Goal: Task Accomplishment & Management: Manage account settings

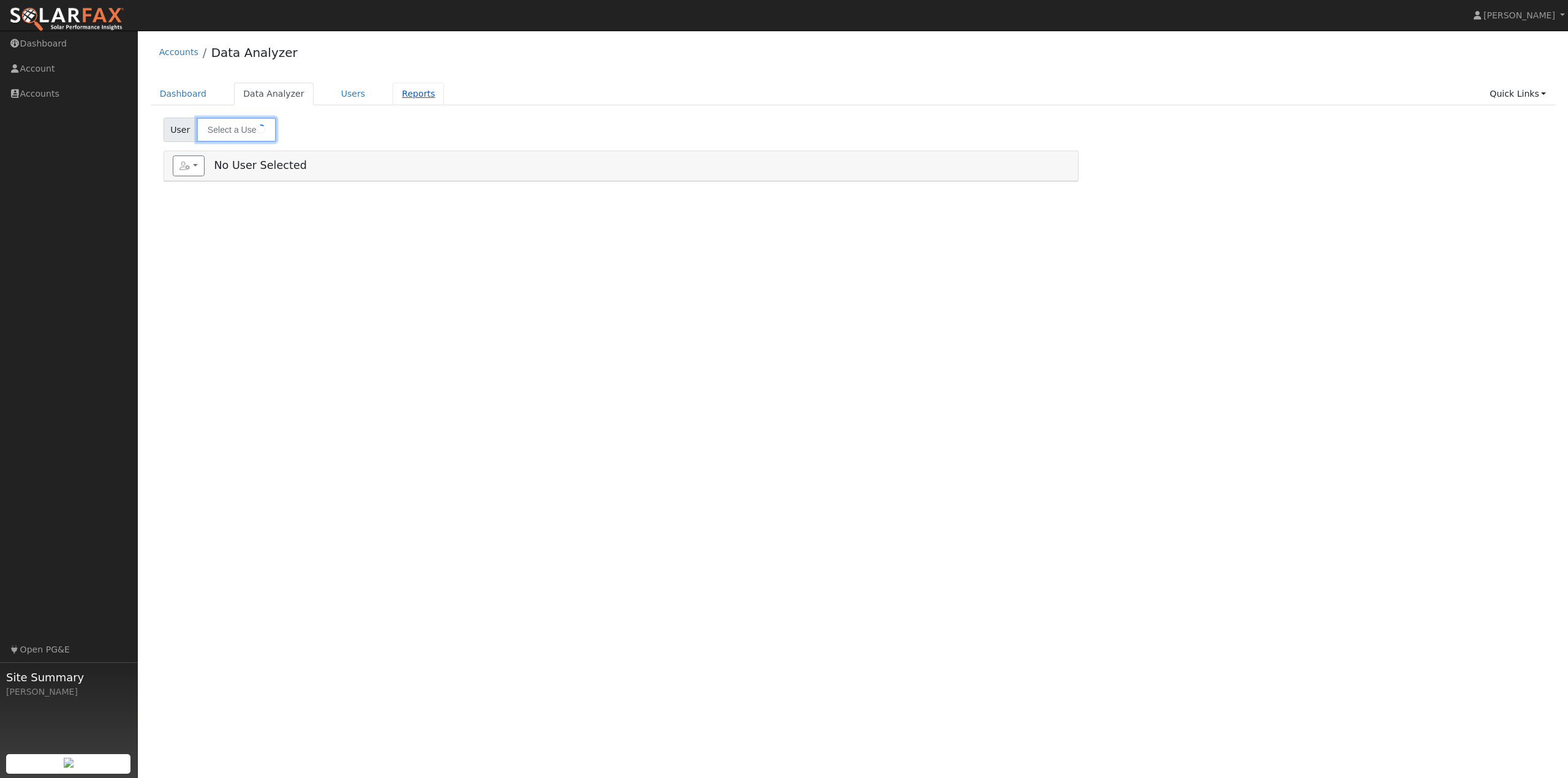
type input "Michelle Taylor"
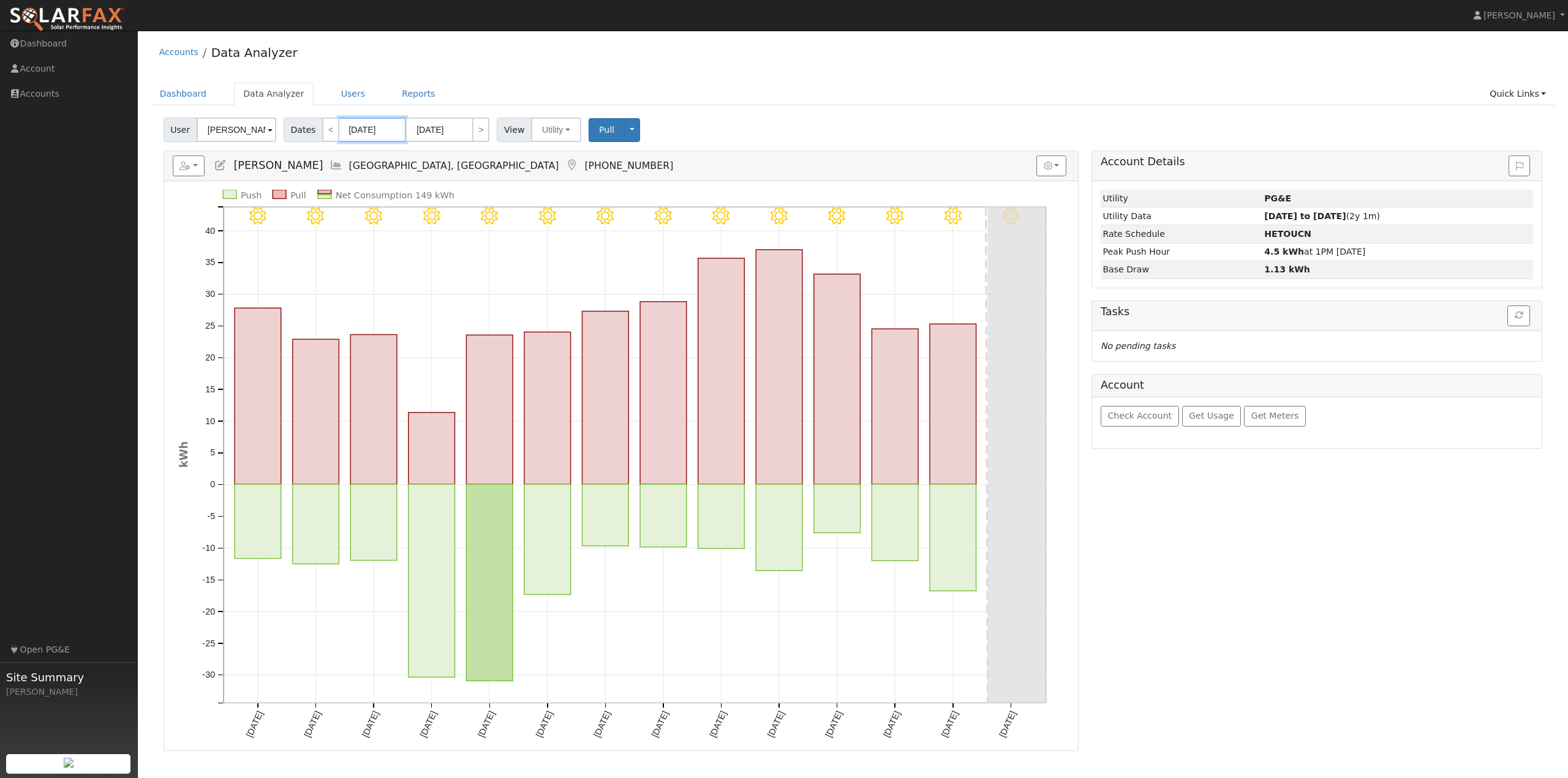
click at [387, 130] on input "08/15/2025" at bounding box center [372, 129] width 68 height 24
click at [481, 160] on span at bounding box center [485, 158] width 9 height 7
type input "2024"
click at [427, 194] on span "31" at bounding box center [427, 193] width 24 height 24
type input "07/31/2024"
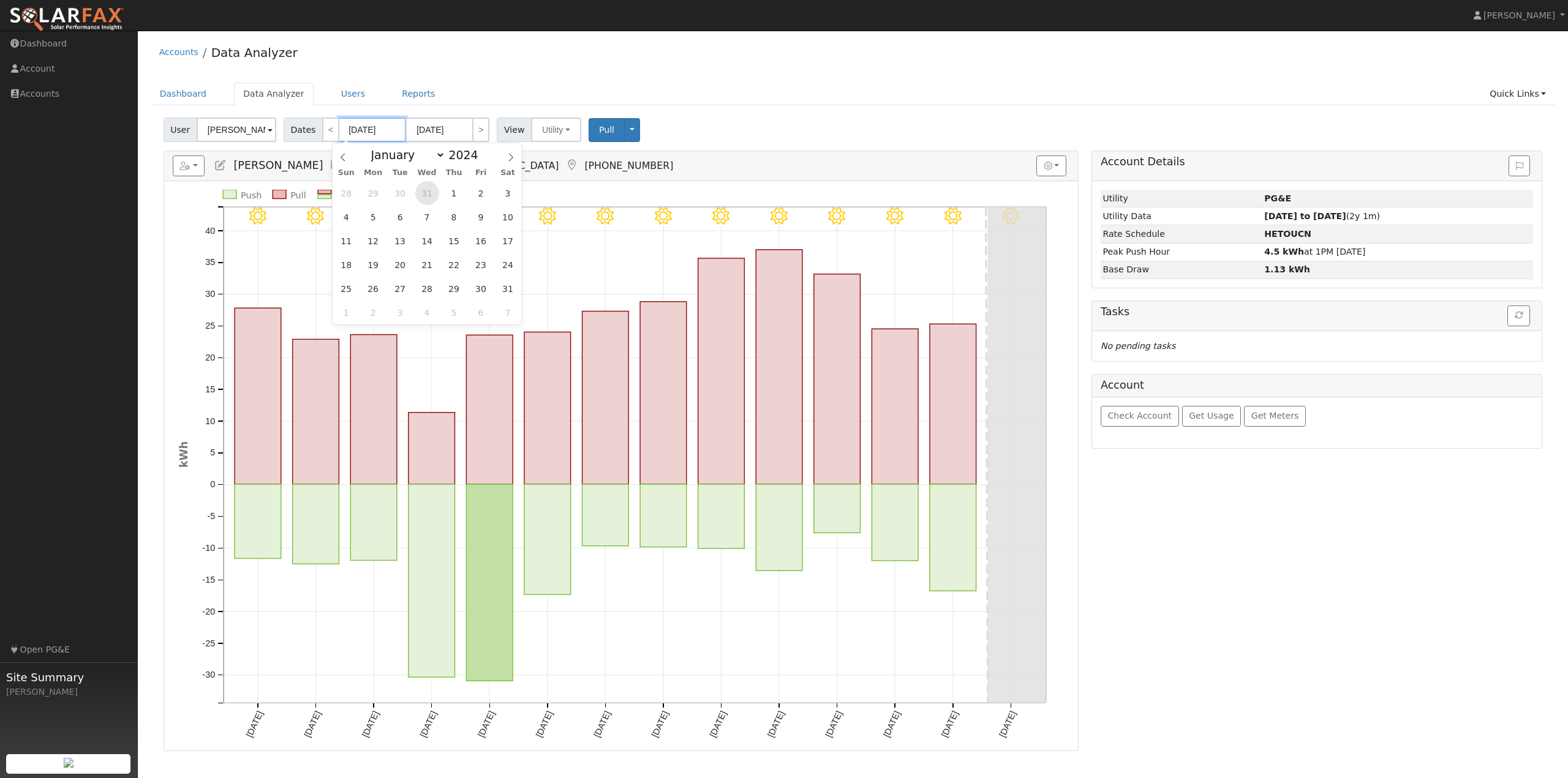
type input "08/13/2024"
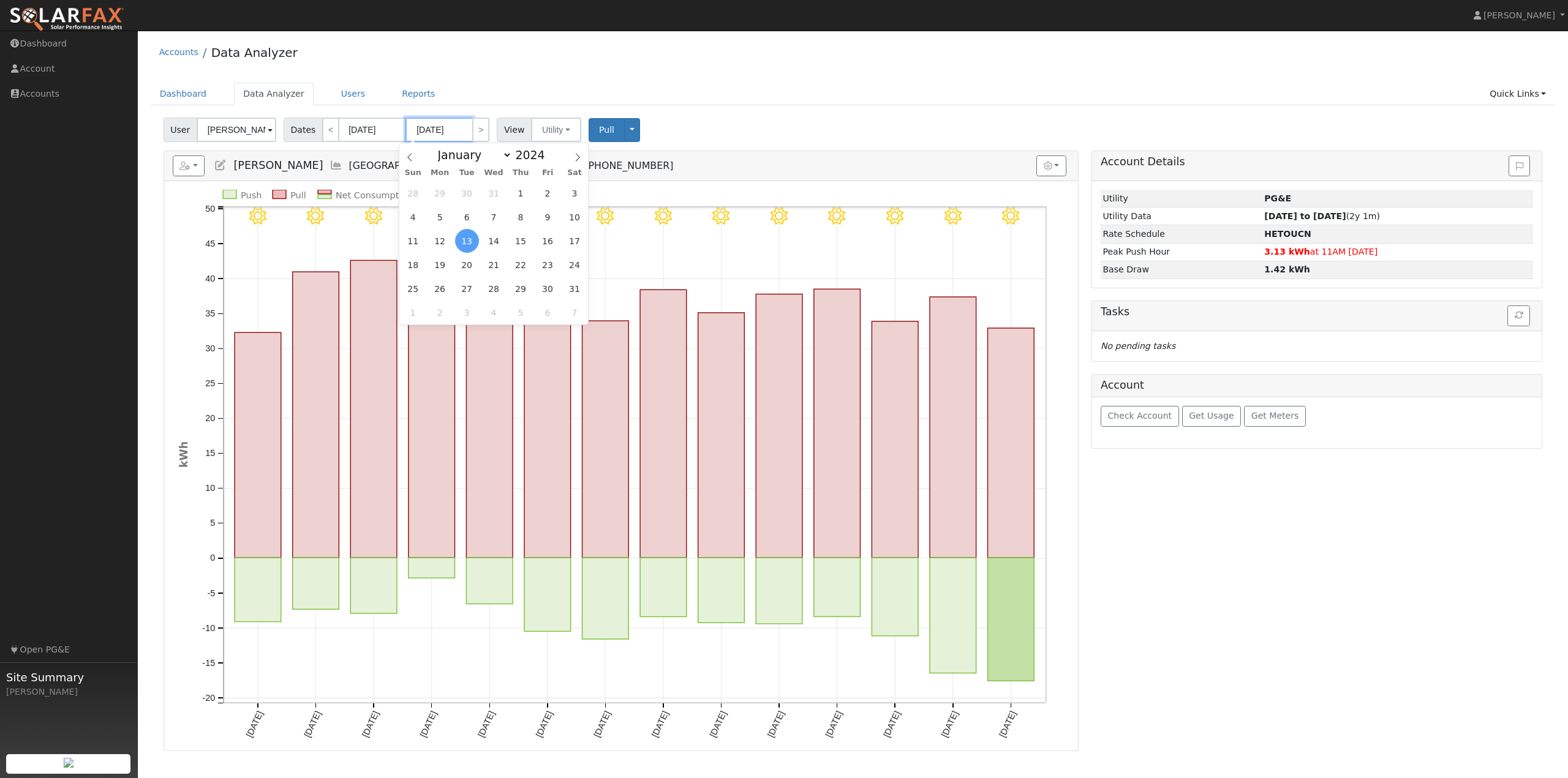
click at [451, 133] on input "08/13/2024" at bounding box center [439, 129] width 68 height 24
click at [547, 154] on span at bounding box center [552, 151] width 9 height 7
type input "2025"
click at [547, 290] on span "29" at bounding box center [547, 288] width 24 height 24
type input "[DATE]"
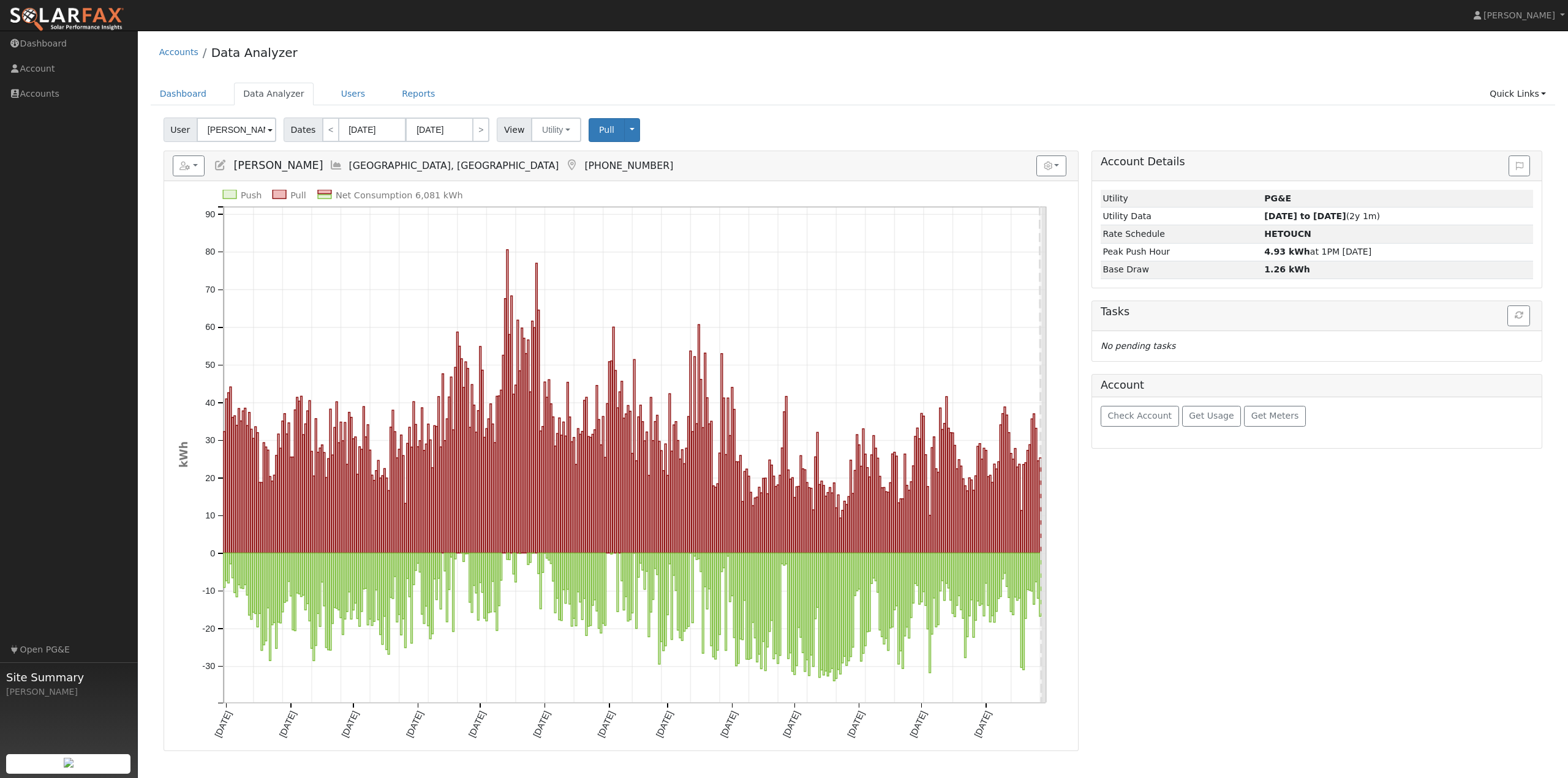
click at [766, 93] on ul "Dashboard Data Analyzer Users Reports Quick Links Quick Add Quick Connect Run a…" at bounding box center [853, 94] width 1405 height 23
click at [840, 131] on div "User Michelle Taylor Account Default Account Default Account 8891 Basin Hollow …" at bounding box center [852, 128] width 1383 height 29
click at [1057, 162] on button "button" at bounding box center [1051, 166] width 30 height 21
click at [863, 126] on div "User Michelle Taylor Account Default Account Default Account 8891 Basin Hollow …" at bounding box center [852, 128] width 1383 height 29
click at [190, 171] on button "button" at bounding box center [189, 166] width 33 height 21
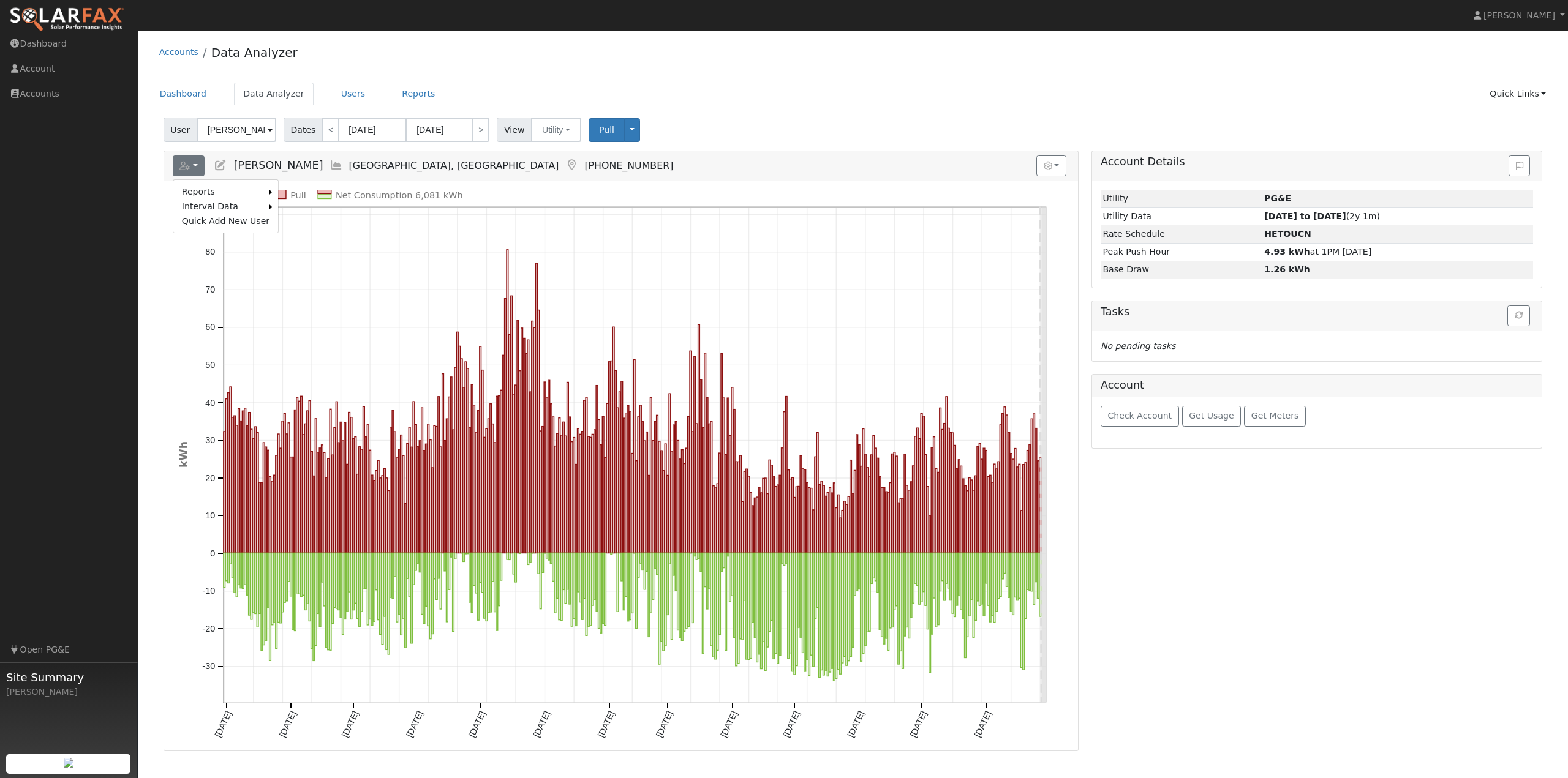
click at [767, 103] on ul "Dashboard Data Analyzer Users Reports Quick Links Quick Add Quick Connect Run a…" at bounding box center [853, 94] width 1405 height 23
click at [578, 79] on div "Accounts Data Analyzer Dashboard Data Analyzer Users Reports Quick Links Quick …" at bounding box center [853, 394] width 1418 height 714
click at [61, 48] on link "Dashboard" at bounding box center [69, 44] width 138 height 25
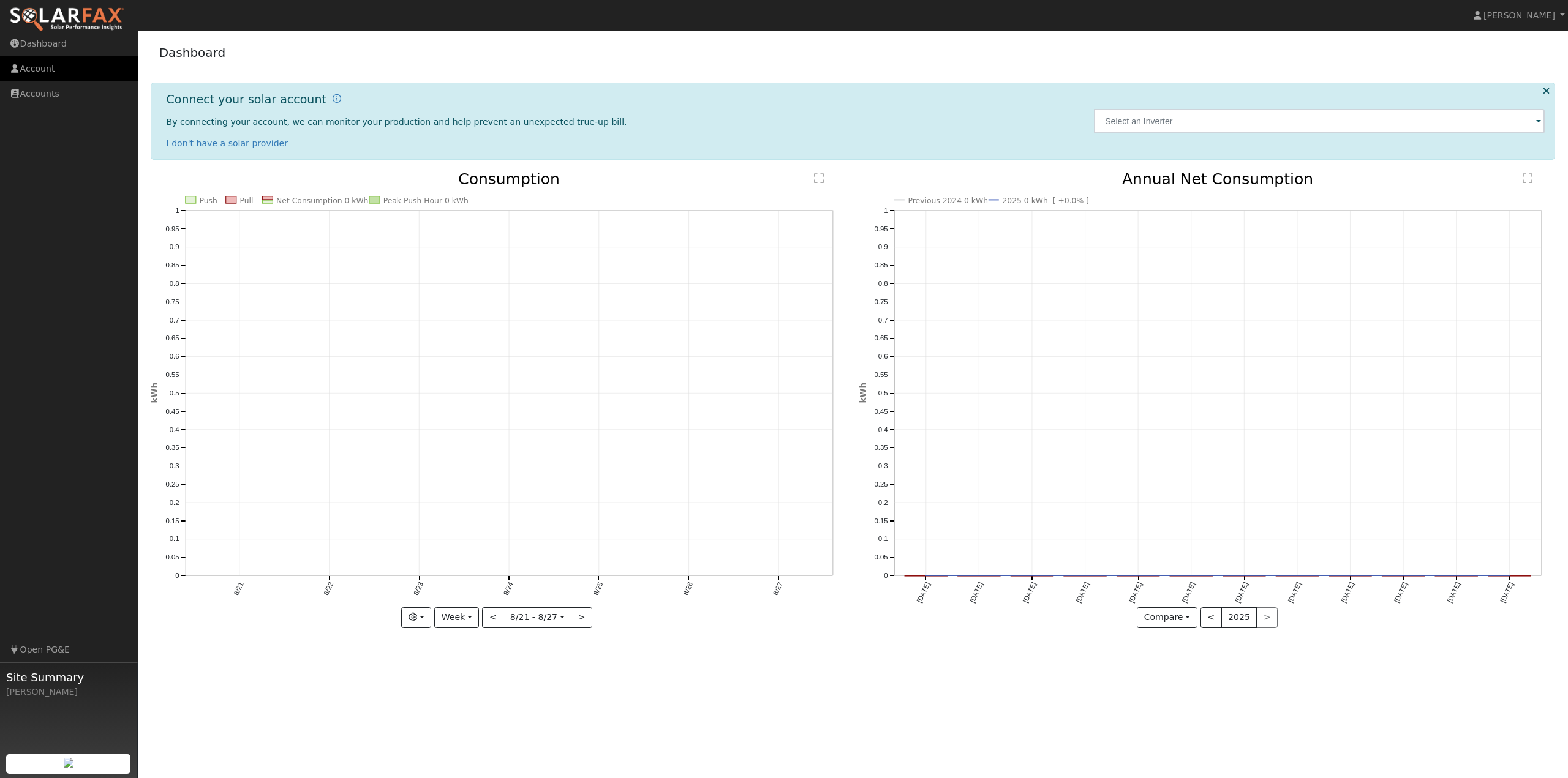
click at [41, 78] on link "Account" at bounding box center [69, 69] width 138 height 25
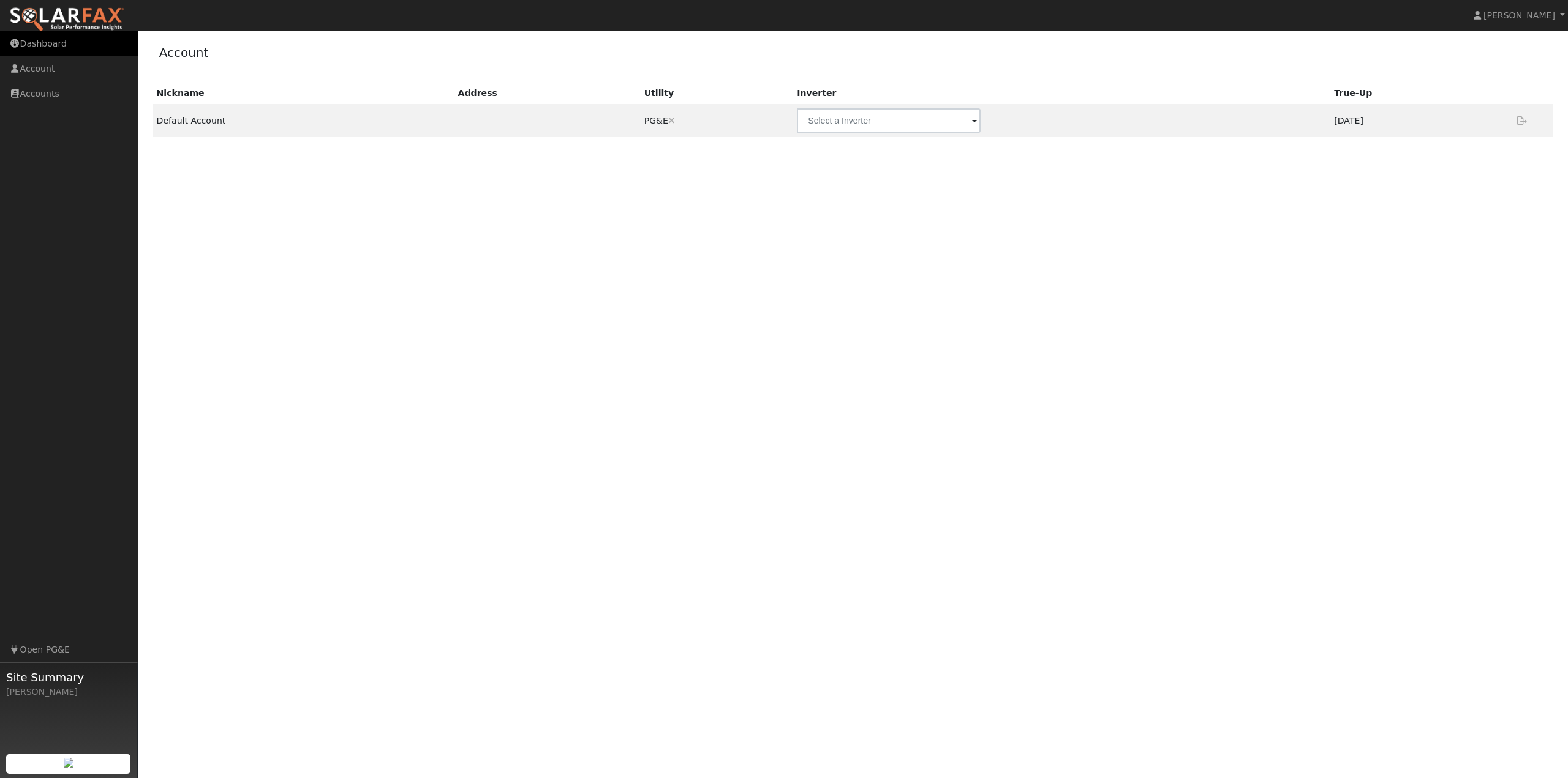
click at [44, 44] on link "Dashboard" at bounding box center [69, 44] width 138 height 25
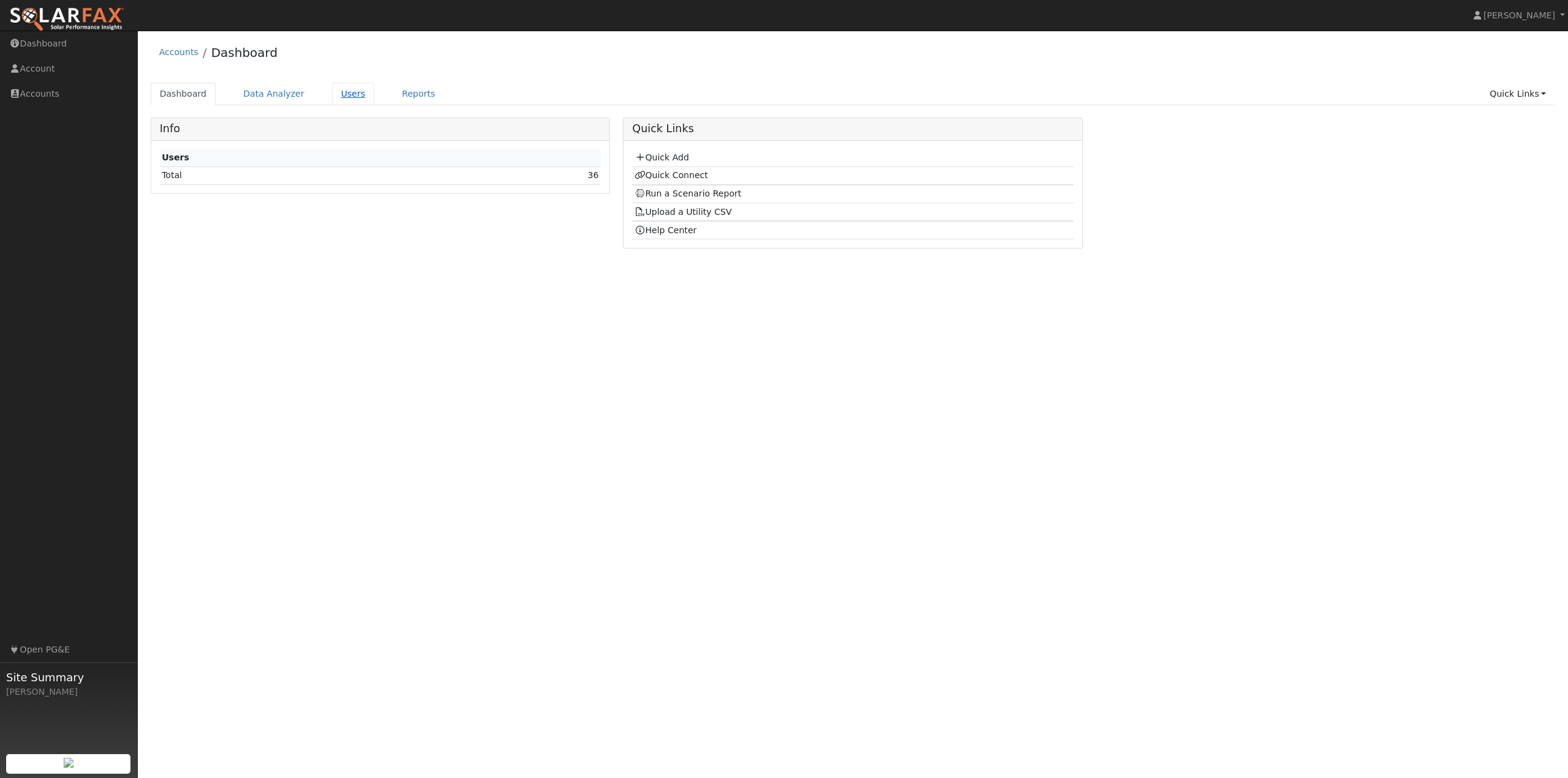
click at [336, 94] on link "Users" at bounding box center [354, 94] width 43 height 23
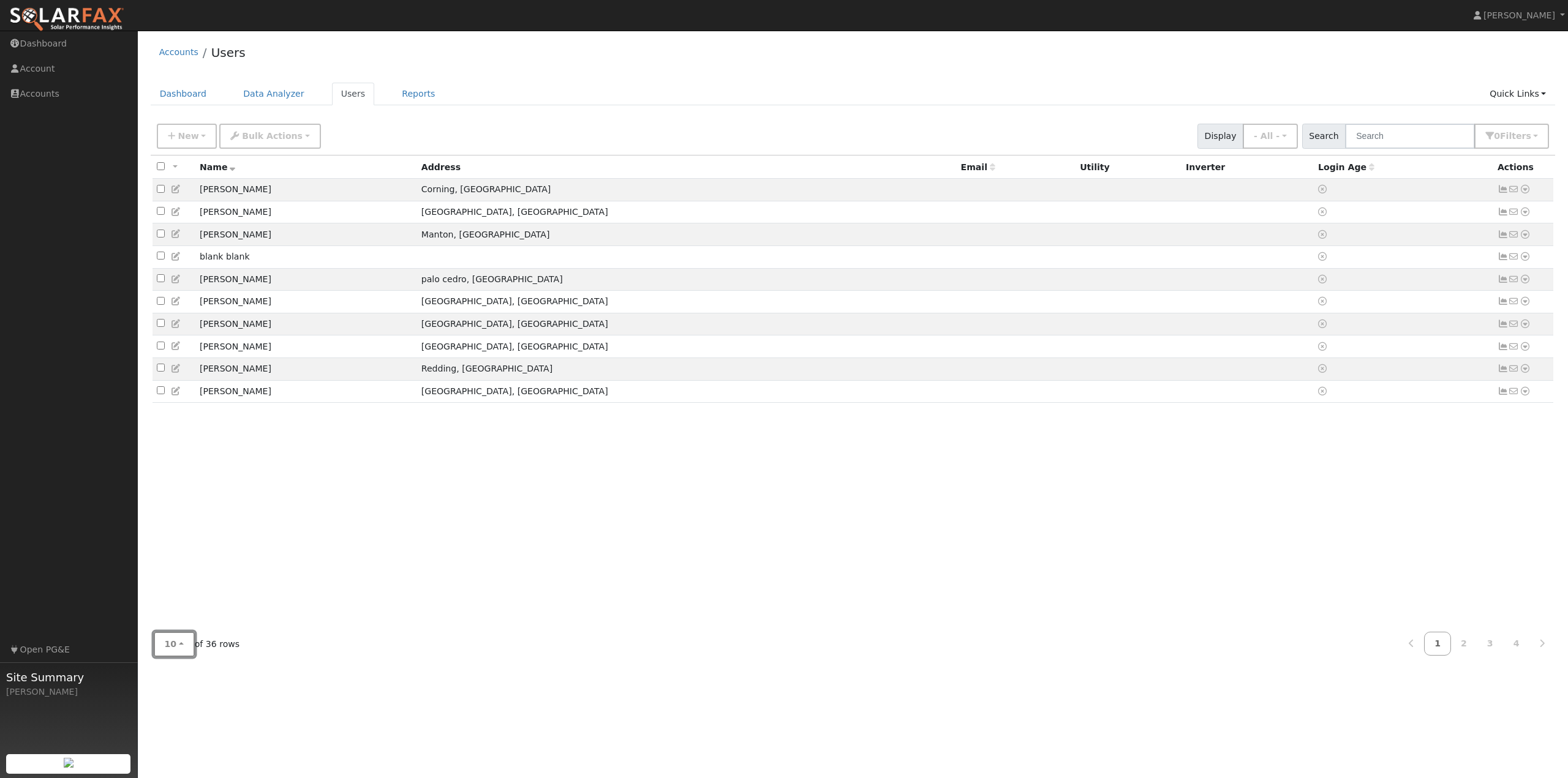
drag, startPoint x: 174, startPoint y: 650, endPoint x: 200, endPoint y: 641, distance: 27.5
click at [175, 649] on button "10" at bounding box center [175, 644] width 41 height 25
click at [170, 612] on link "100" at bounding box center [197, 617] width 85 height 17
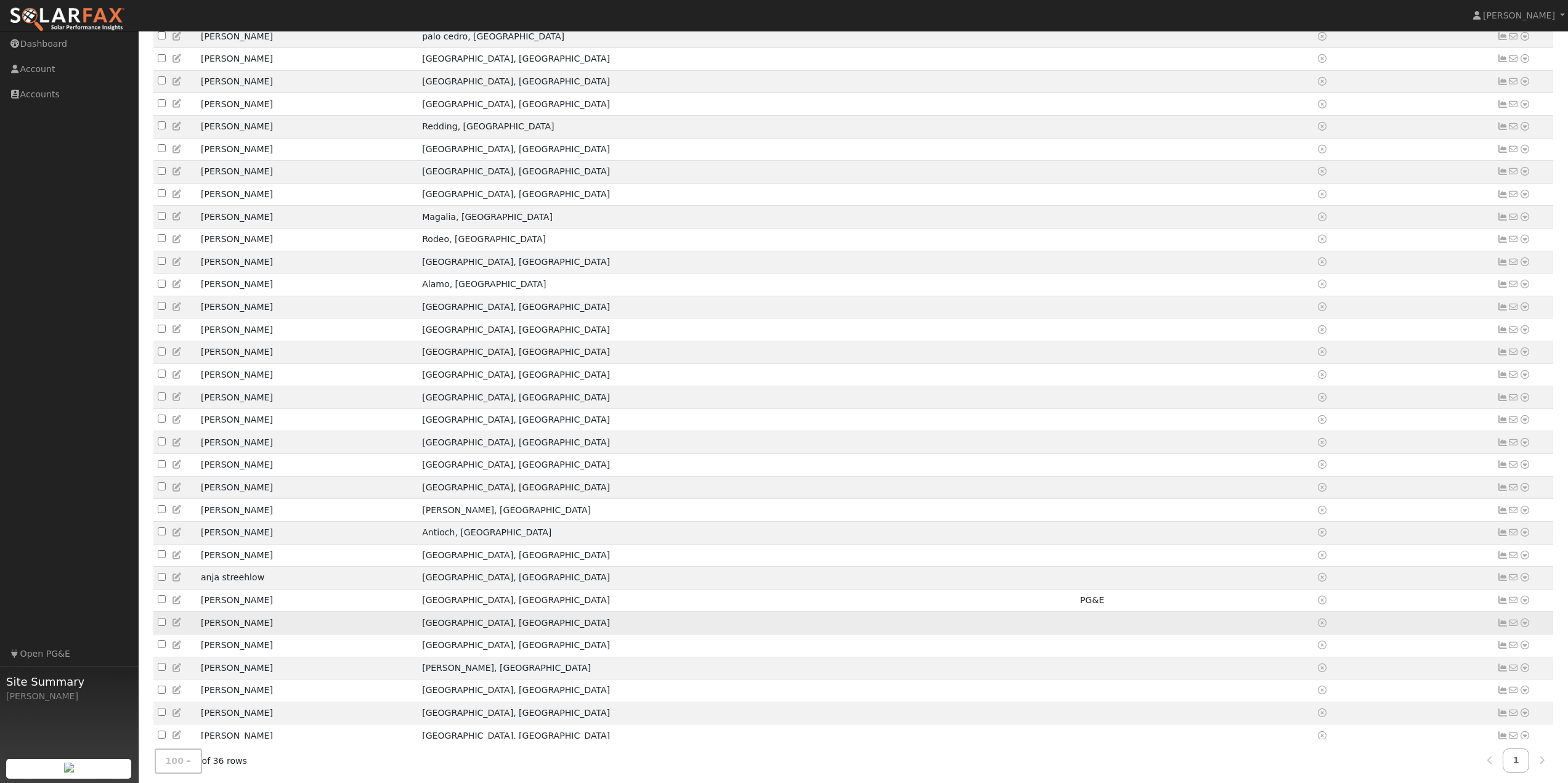
scroll to position [303, 0]
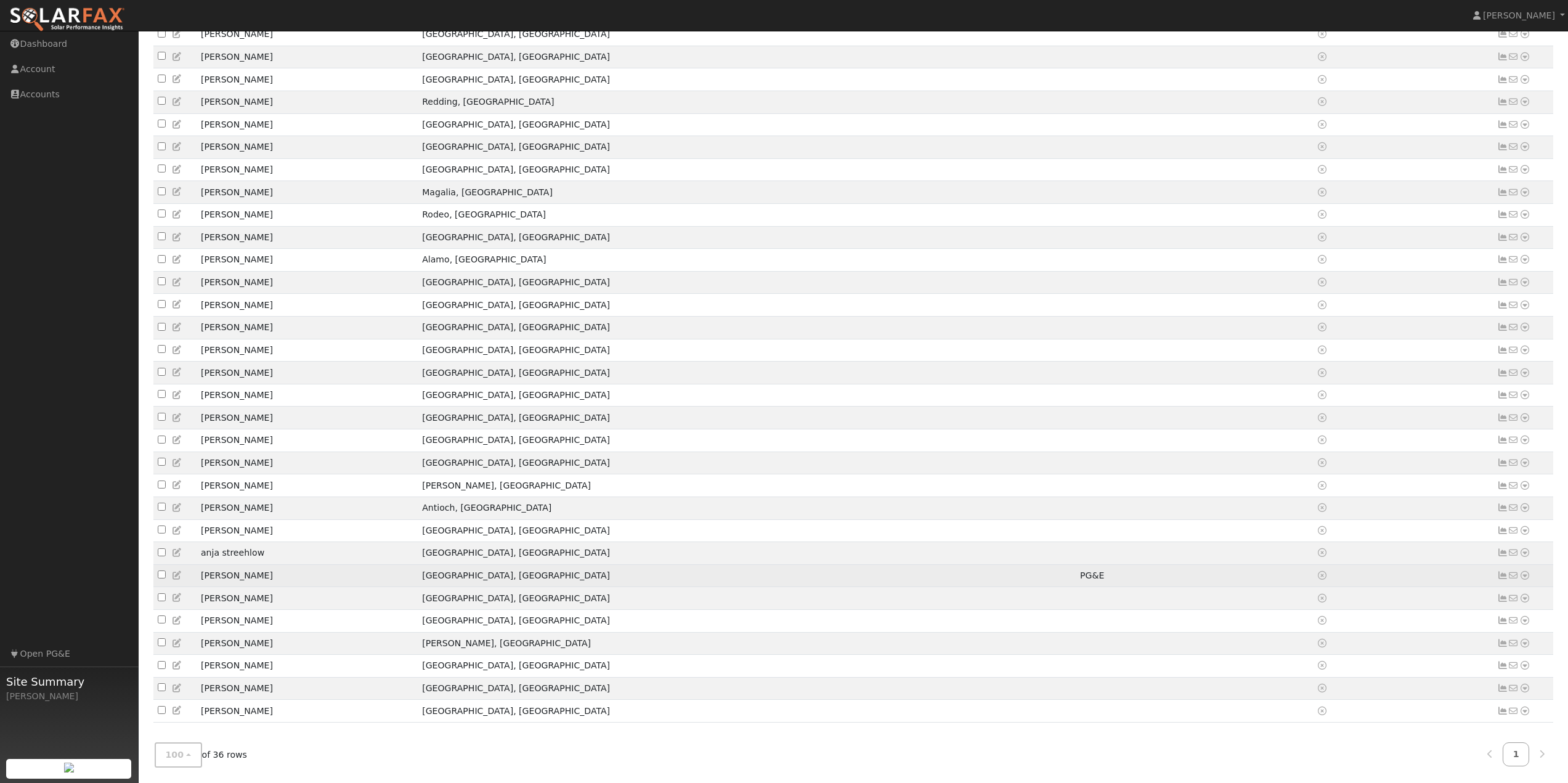
click at [1524, 571] on icon at bounding box center [1525, 575] width 11 height 9
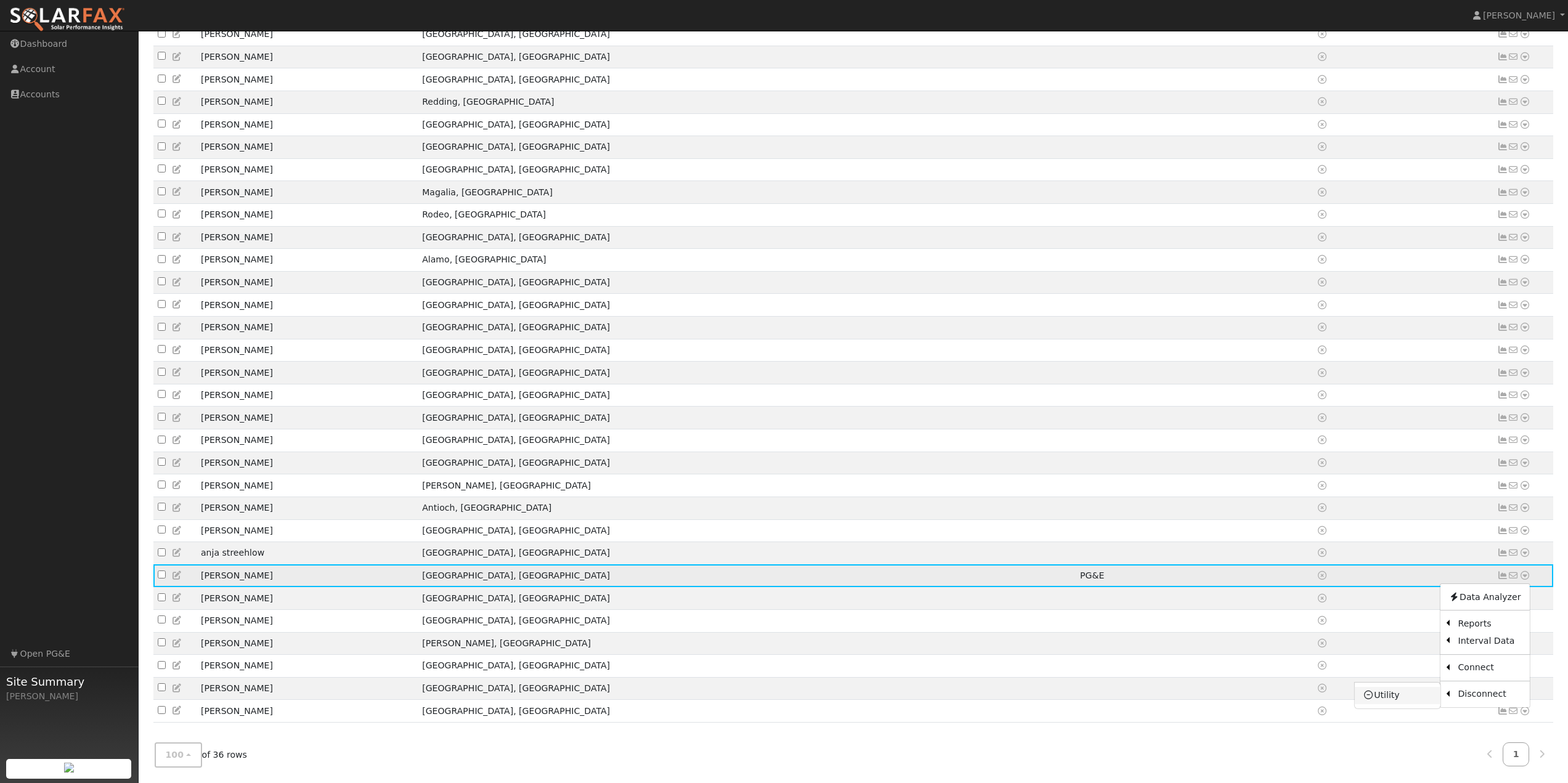
click at [1416, 692] on link "Utility" at bounding box center [1397, 695] width 86 height 17
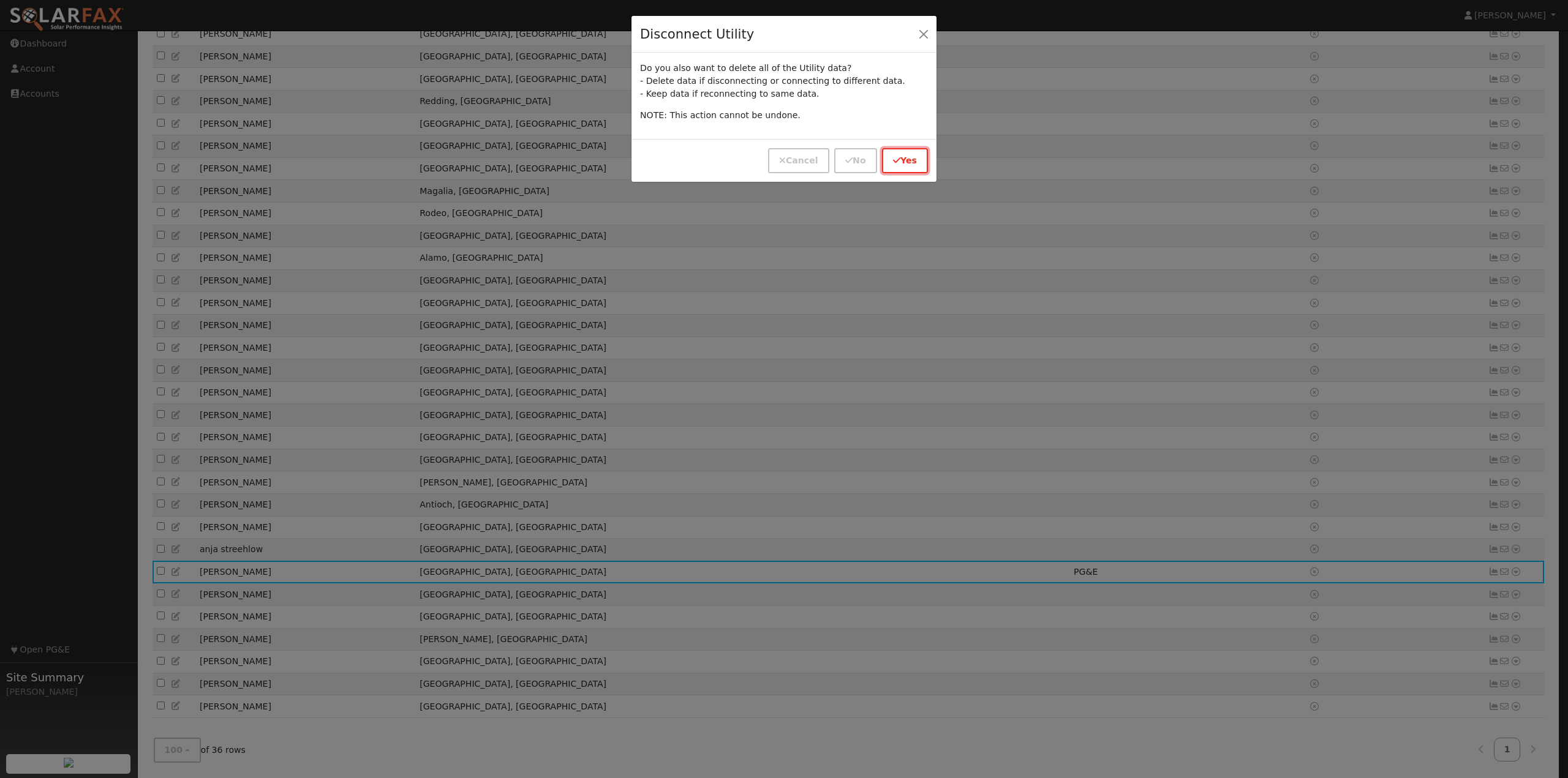
click at [908, 164] on button "Yes" at bounding box center [905, 161] width 46 height 25
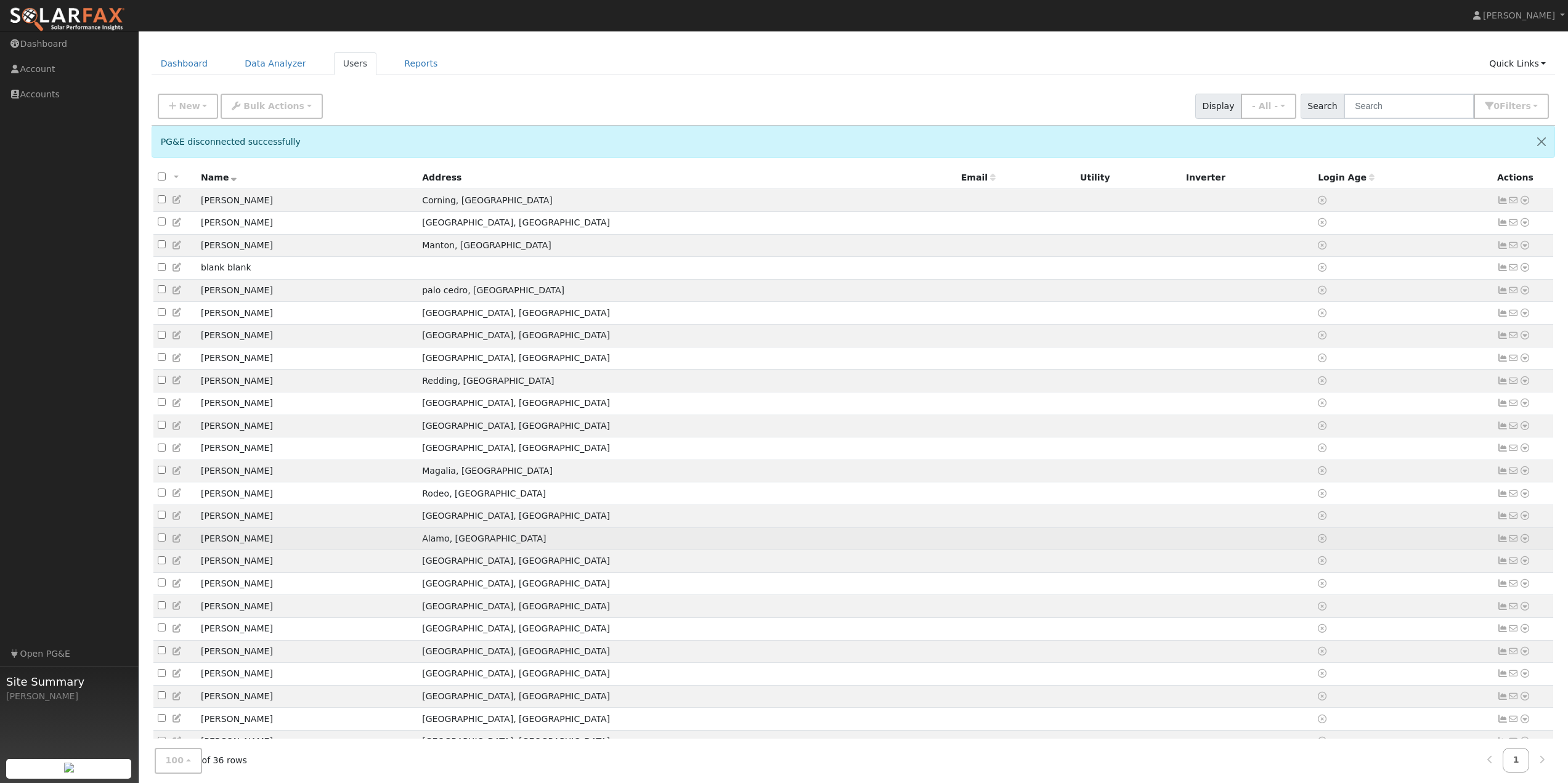
scroll to position [0, 0]
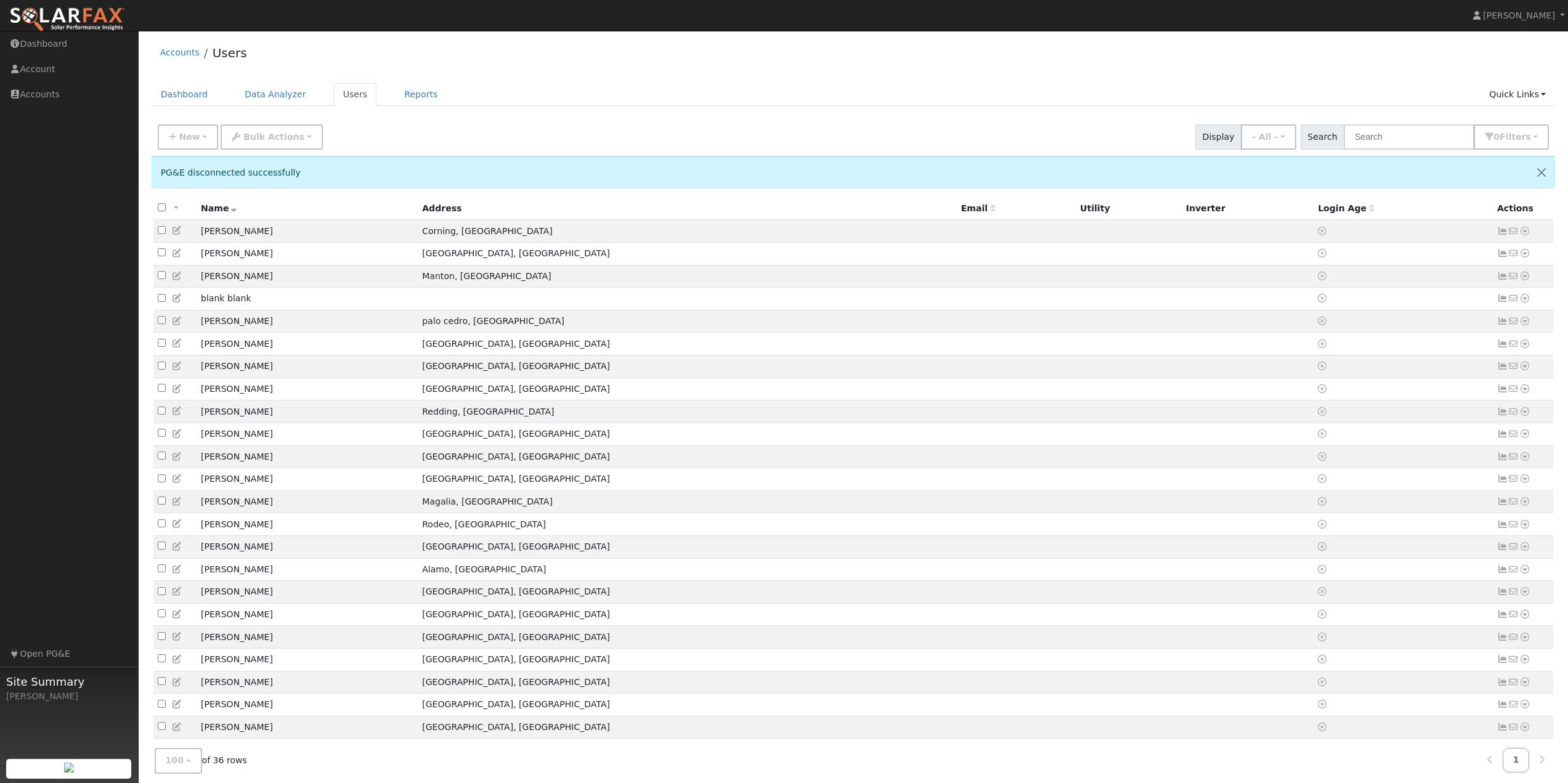
click at [559, 82] on div "Accounts Users Dashboard Data Analyzer Users Reports Quick Links Quick Add Quic…" at bounding box center [853, 562] width 1417 height 1050
click at [525, 79] on div "Accounts Users Dashboard Data Analyzer Users Reports Quick Links Quick Add Quic…" at bounding box center [853, 562] width 1417 height 1050
click at [602, 59] on div "Accounts Users" at bounding box center [854, 56] width 1404 height 38
drag, startPoint x: 1078, startPoint y: 81, endPoint x: 1092, endPoint y: 94, distance: 19.1
click at [1076, 81] on div "Accounts Users Dashboard Data Analyzer Users Reports Quick Links Quick Add Quic…" at bounding box center [853, 562] width 1417 height 1050
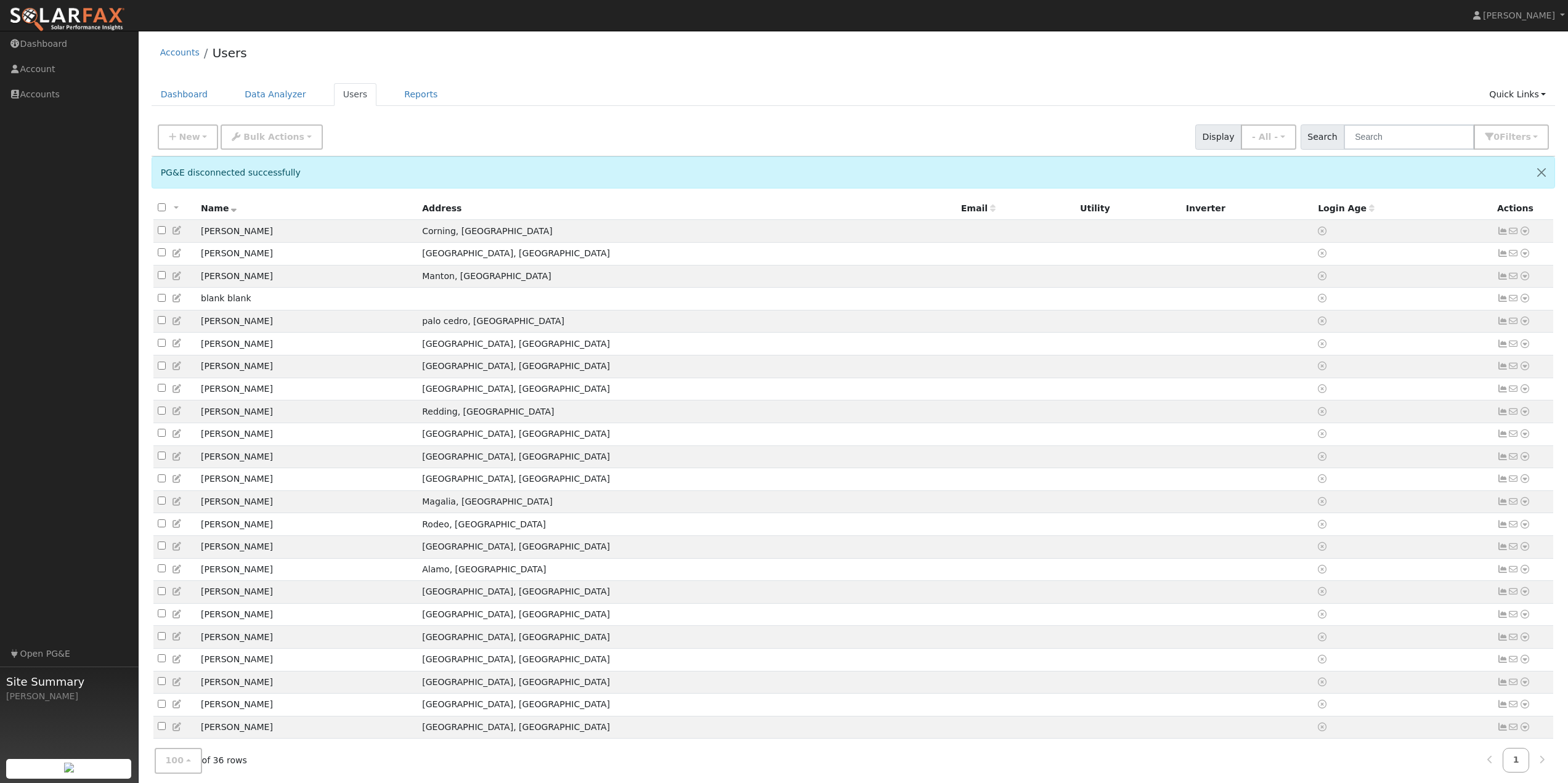
click at [1151, 91] on ul "Dashboard Data Analyzer Users Reports Quick Links Quick Add Quick Connect Run a…" at bounding box center [854, 94] width 1404 height 23
